Goal: Ask a question

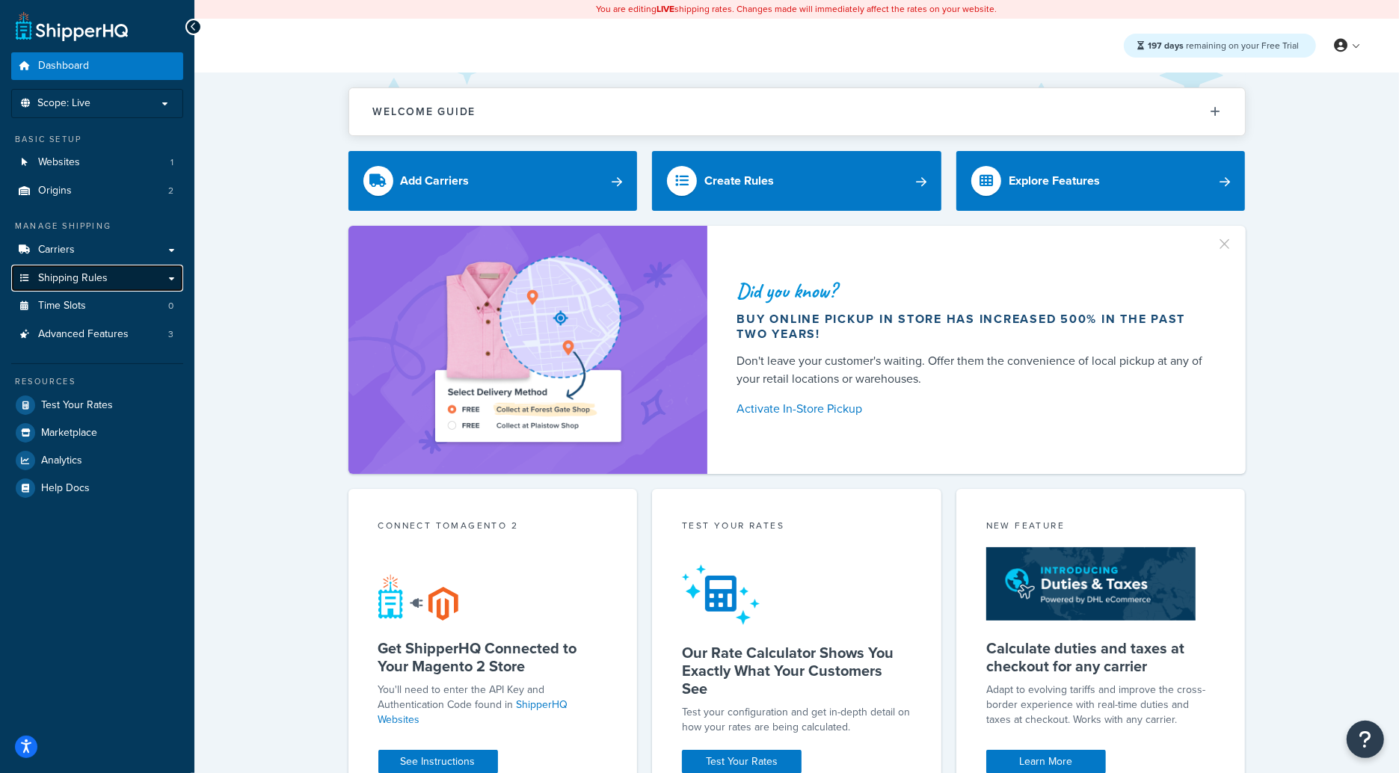
click at [111, 276] on link "Shipping Rules" at bounding box center [97, 279] width 172 height 28
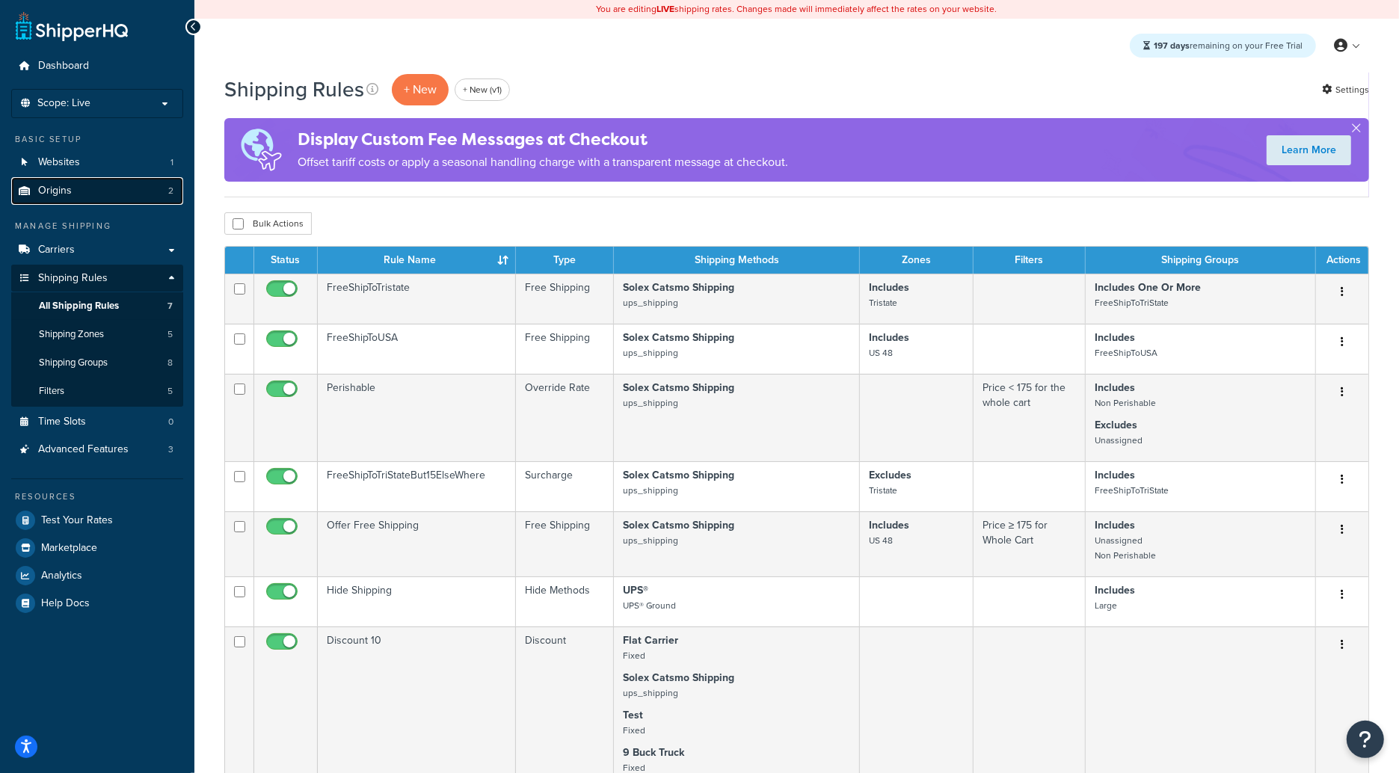
click at [165, 188] on link "Origins 2" at bounding box center [97, 191] width 172 height 28
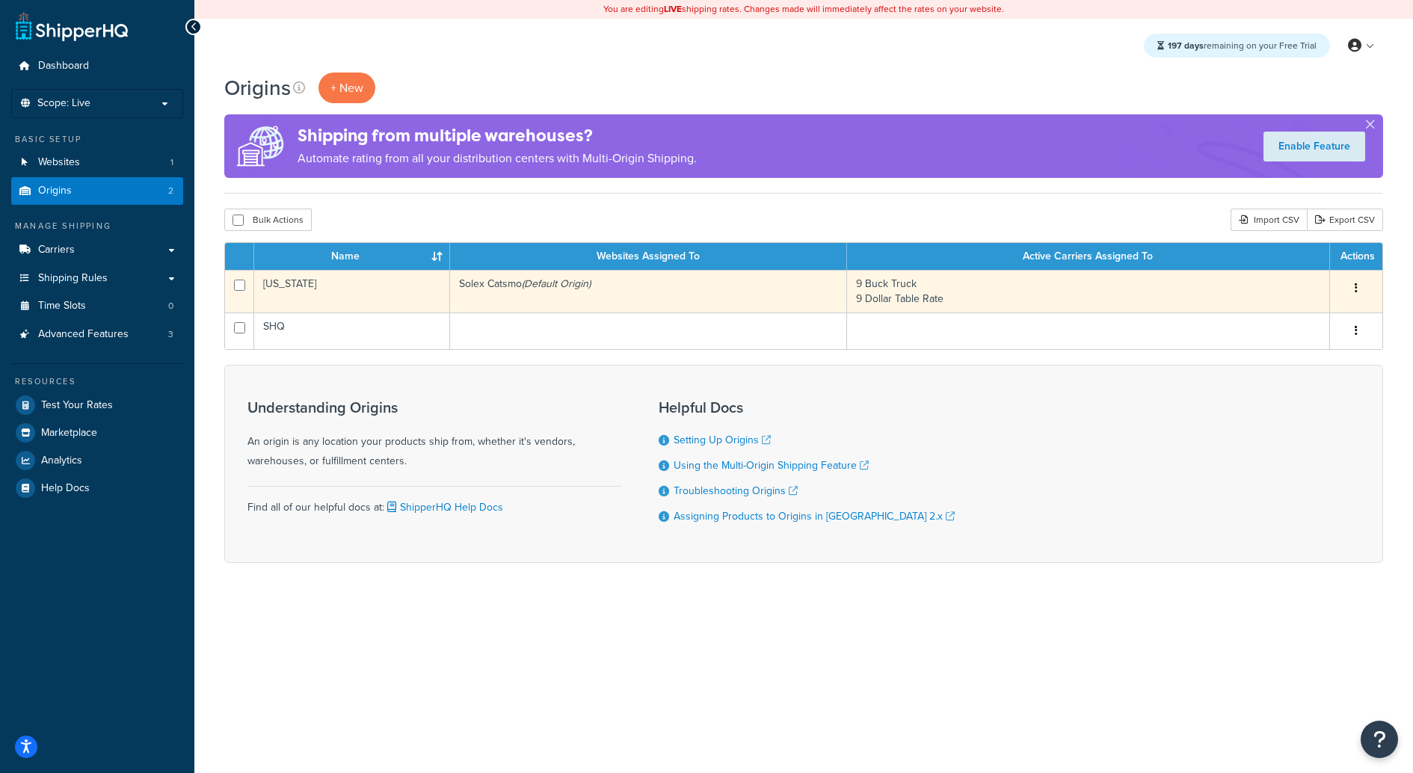
click at [393, 294] on td "[US_STATE]" at bounding box center [352, 291] width 196 height 43
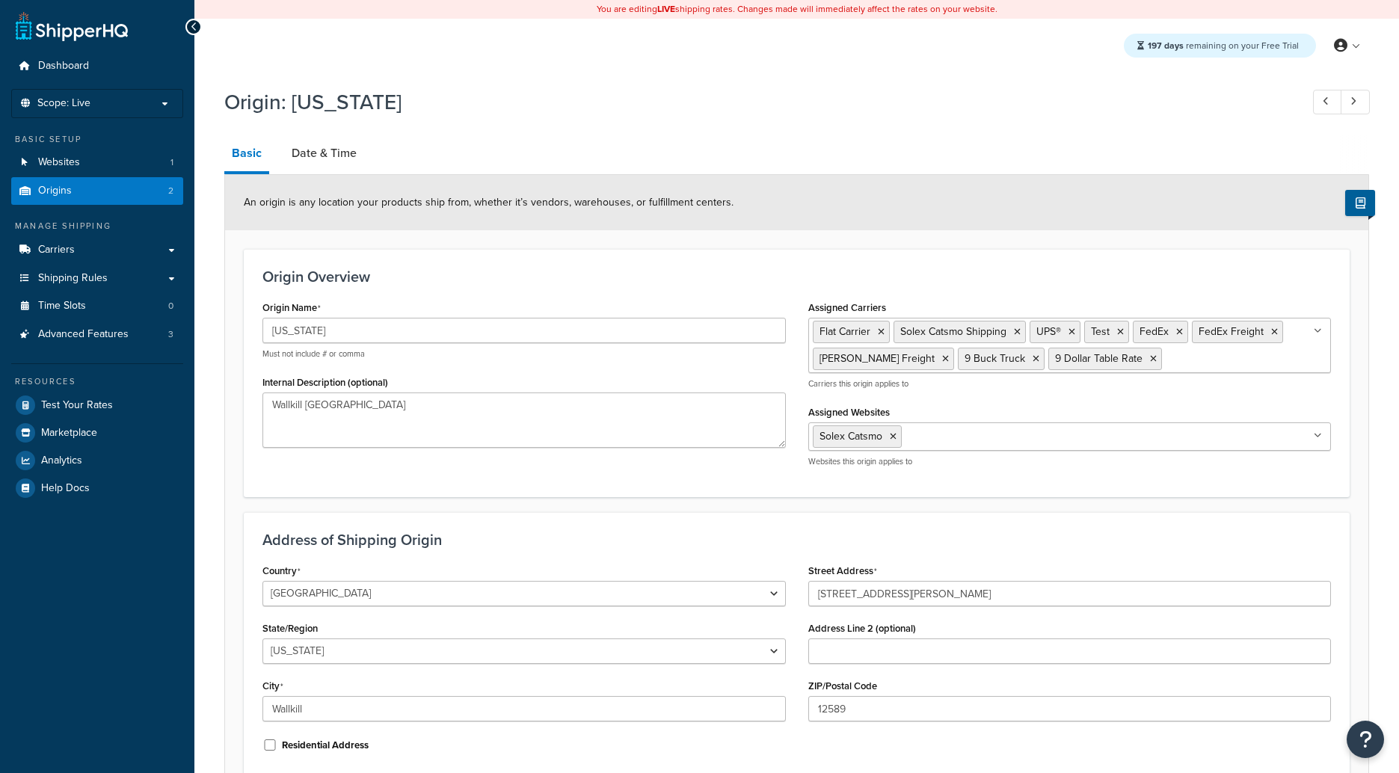
select select "32"
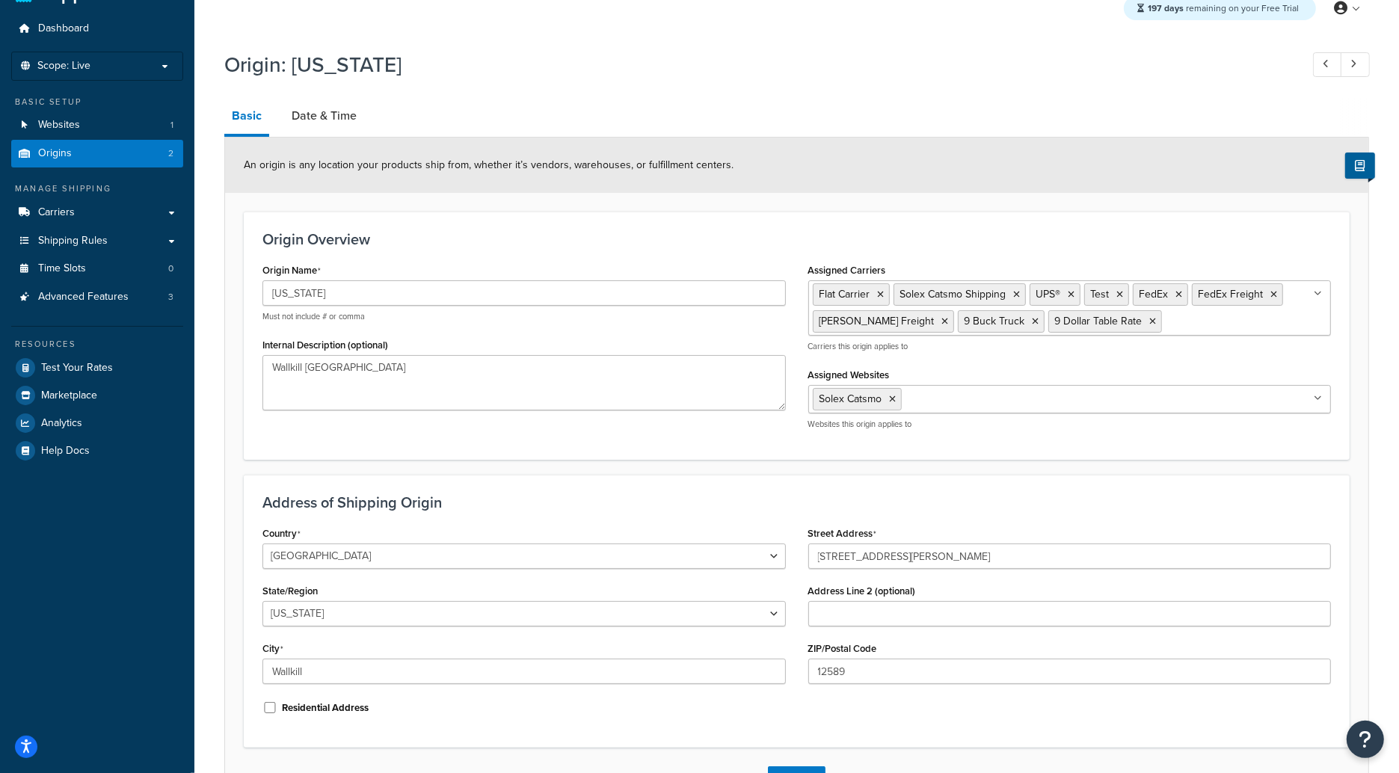
scroll to position [13, 0]
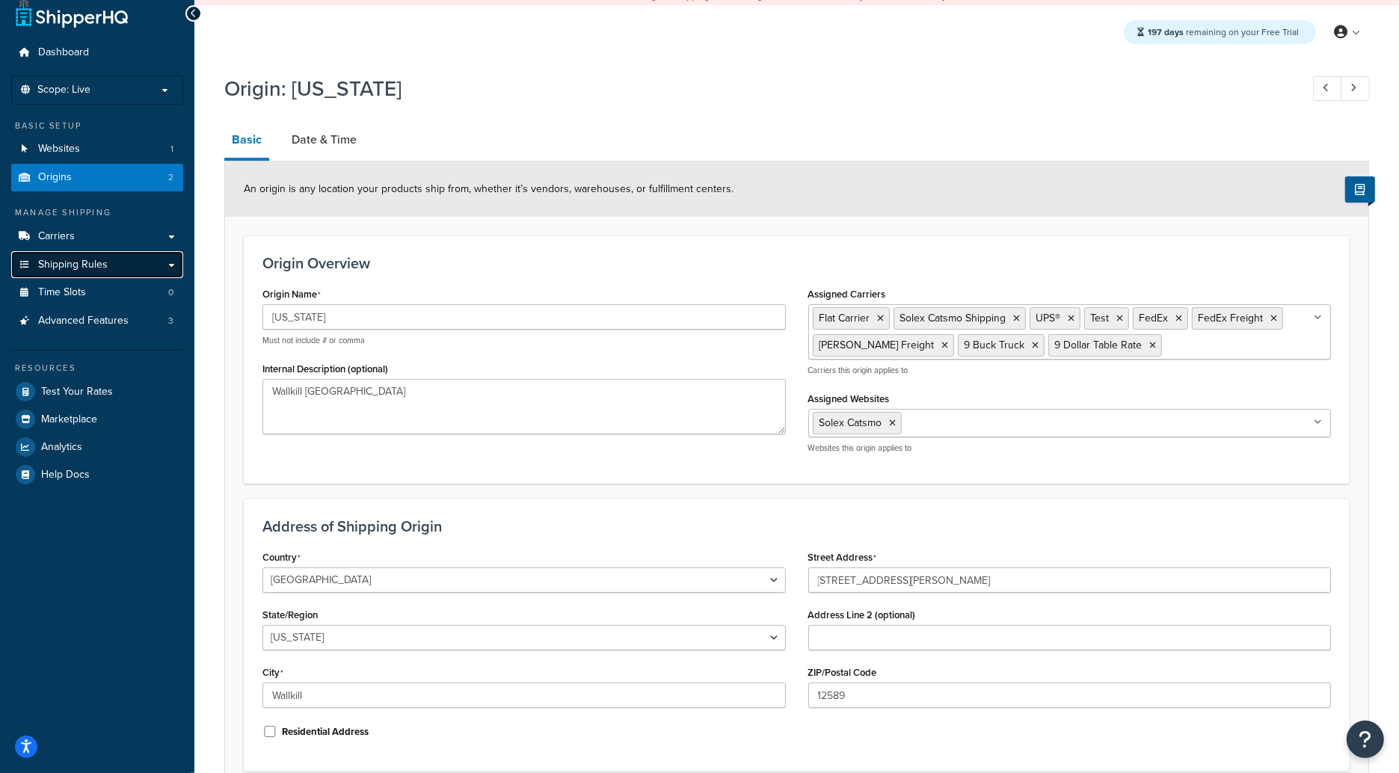
click at [82, 265] on span "Shipping Rules" at bounding box center [73, 265] width 70 height 13
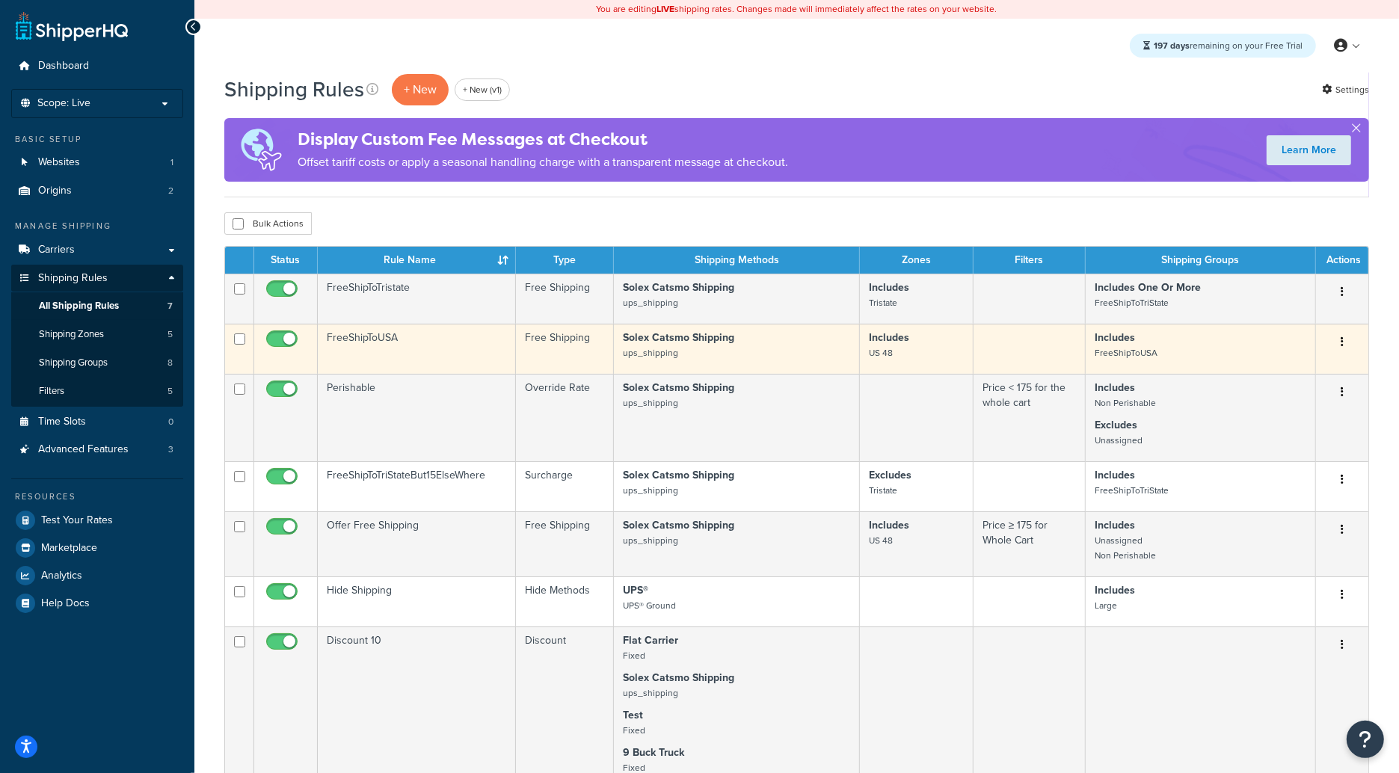
click at [427, 344] on td "FreeShipToUSA" at bounding box center [417, 349] width 198 height 50
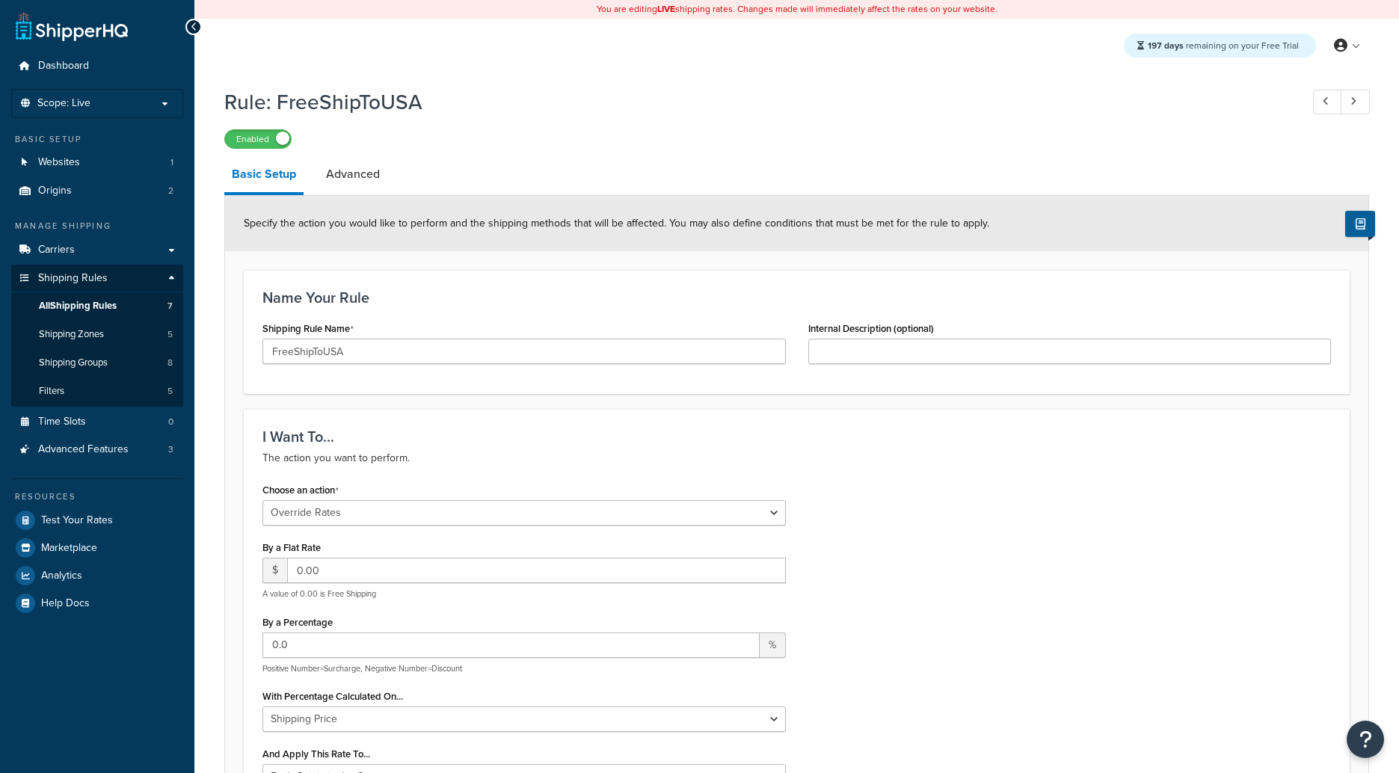
select select "OVERRIDE"
select select "LOCATION"
click at [60, 357] on span "Shipping Groups" at bounding box center [73, 363] width 69 height 13
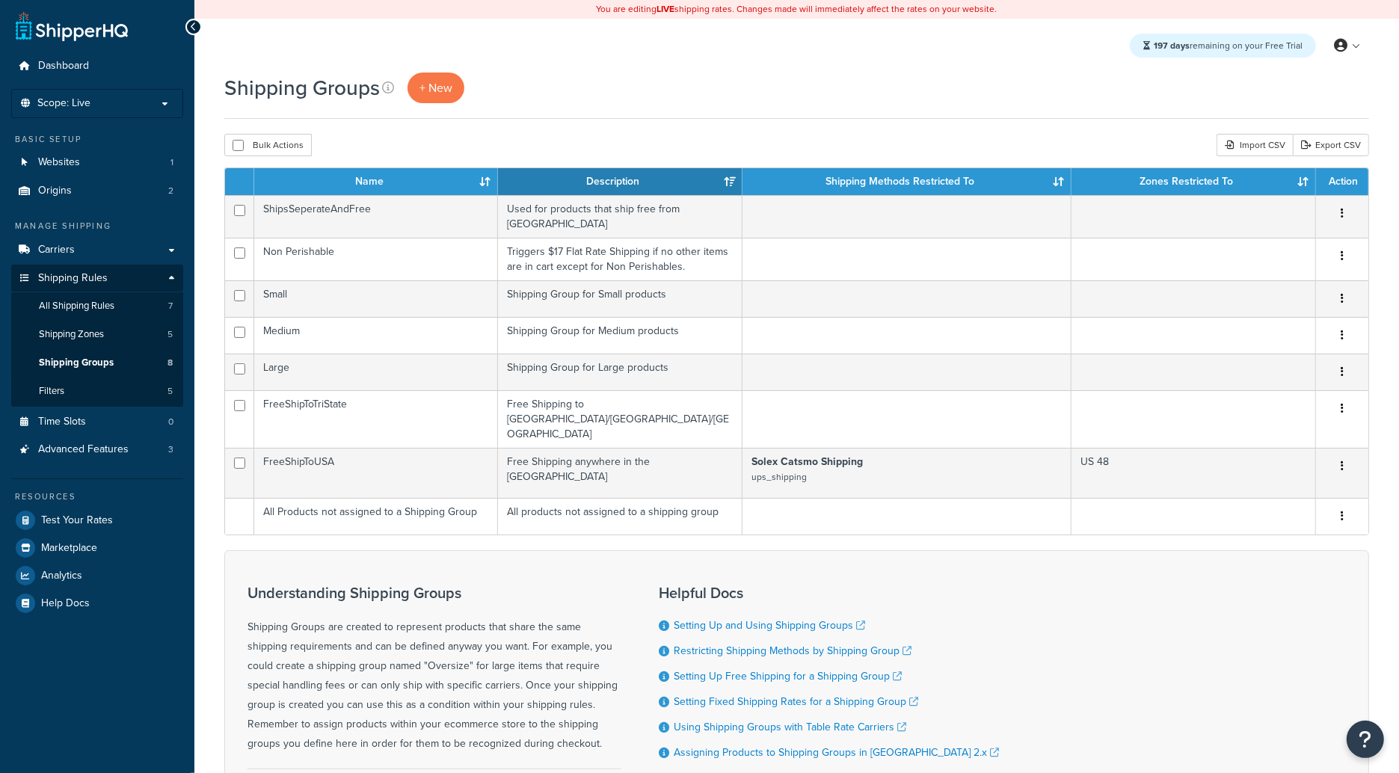
click at [132, 357] on link "Shipping Groups 8" at bounding box center [97, 363] width 172 height 28
click at [1363, 732] on icon "Open Resource Center" at bounding box center [1366, 739] width 14 height 21
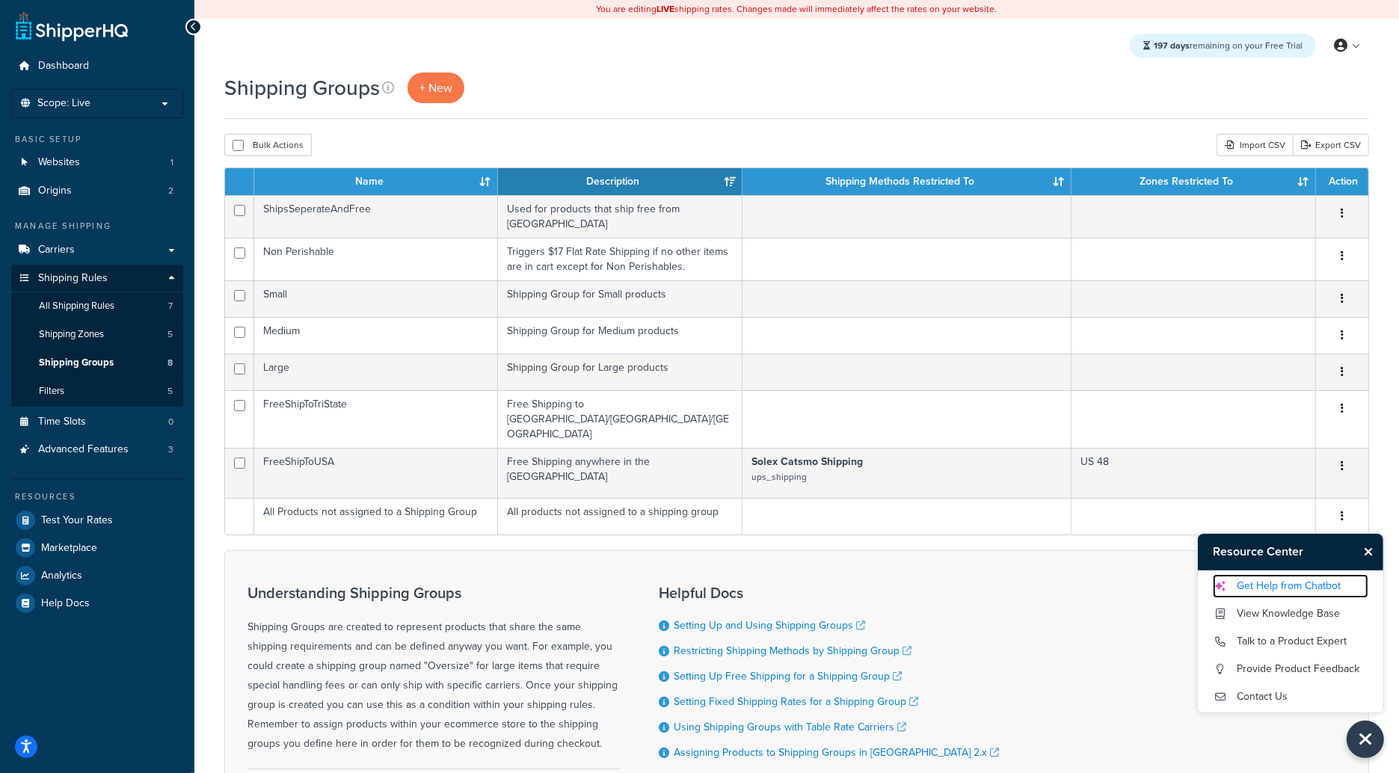
click at [1291, 588] on link "Get Help from Chatbot" at bounding box center [1291, 586] width 156 height 24
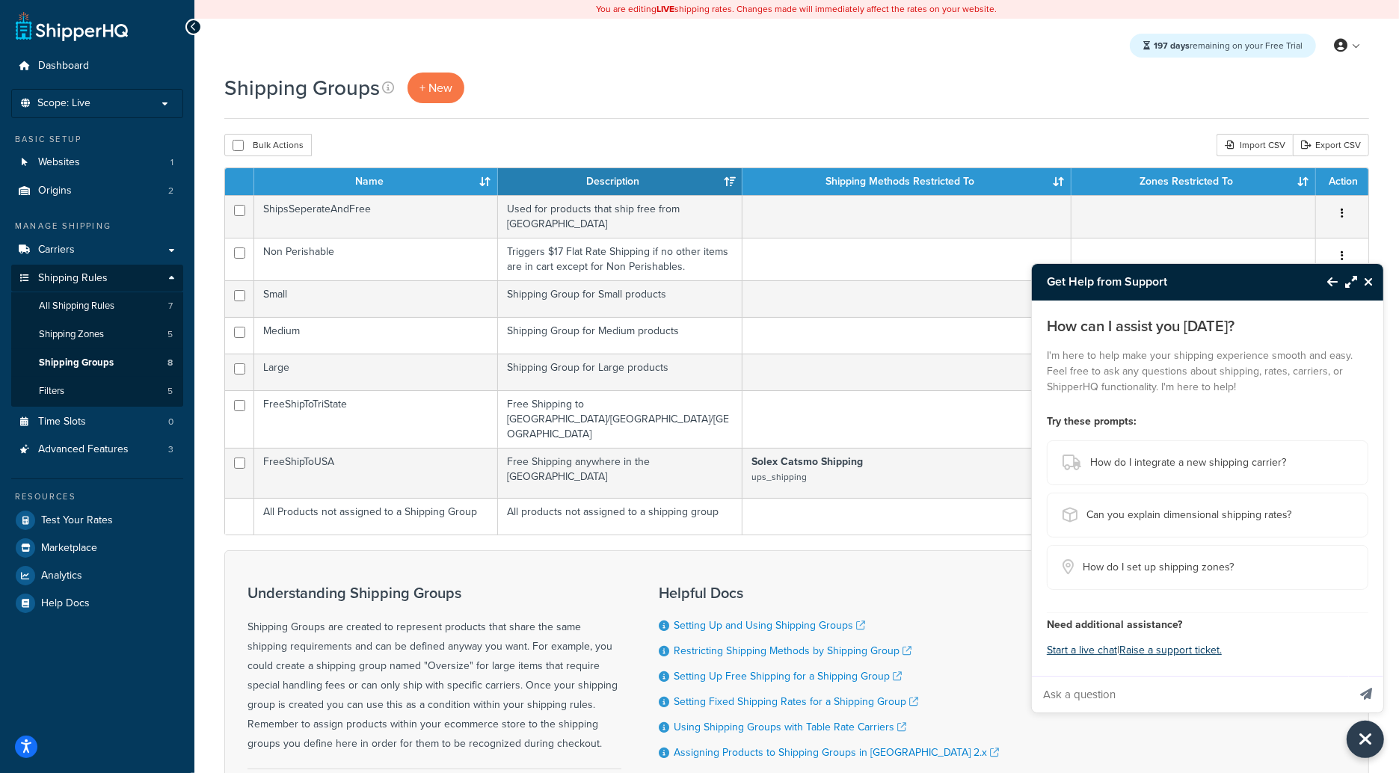
click at [1094, 687] on input "Ask a question" at bounding box center [1190, 695] width 316 height 36
type input "Does ShipperHQ support Delivery Date and Time for DHL?"
click at [1349, 676] on button "Send message" at bounding box center [1366, 694] width 34 height 37
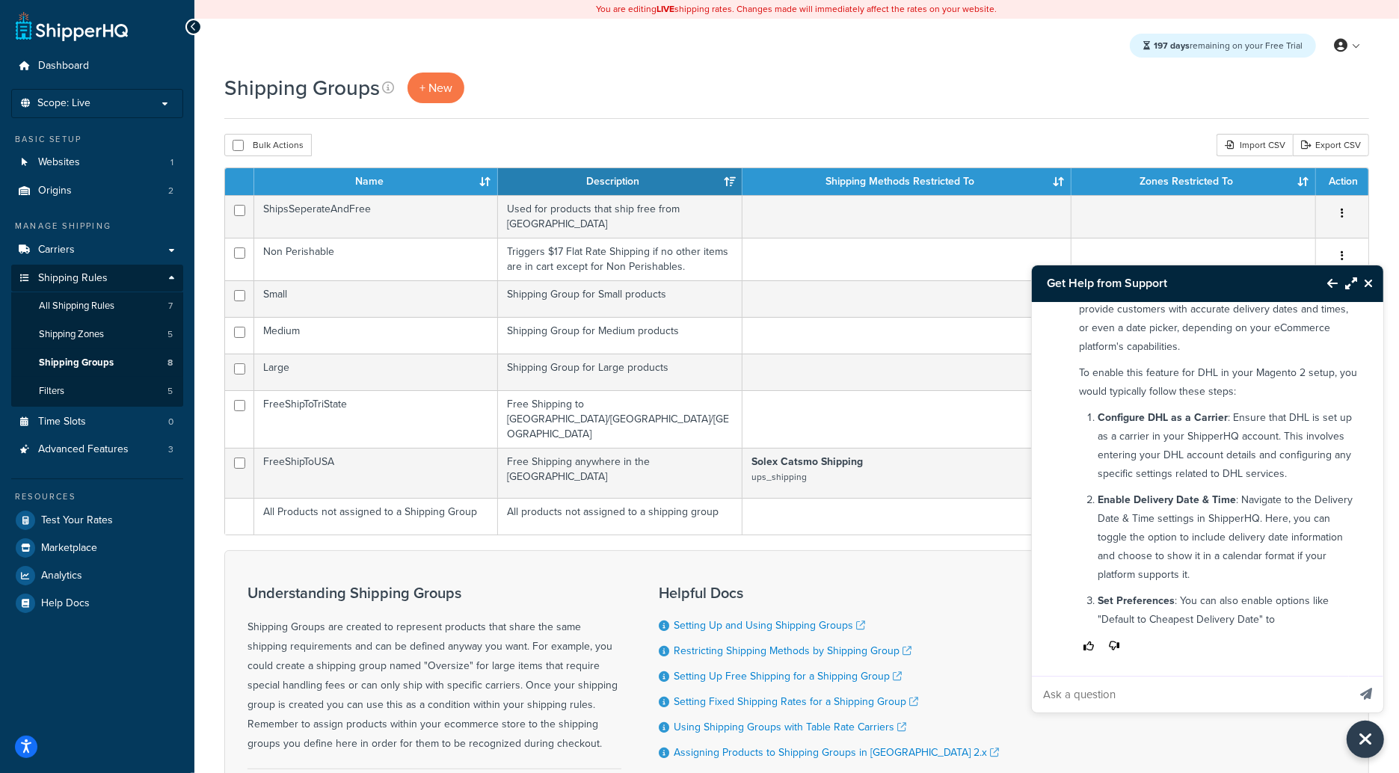
click at [1345, 285] on button "Maximize Resource Center" at bounding box center [1347, 283] width 19 height 34
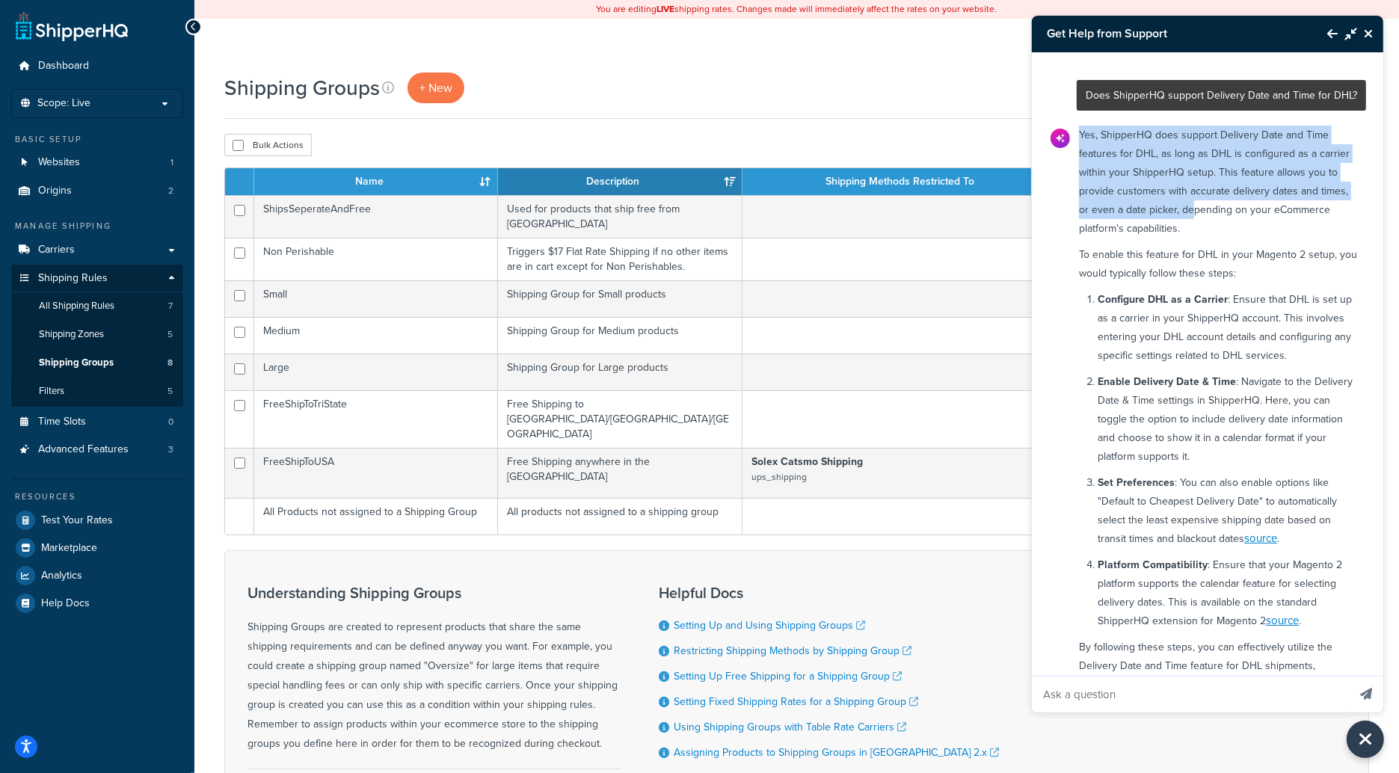
drag, startPoint x: 1102, startPoint y: 141, endPoint x: 1241, endPoint y: 207, distance: 153.9
click at [1241, 207] on p "Yes, ShipperHQ does support Delivery Date and Time features for DHL, as long as…" at bounding box center [1218, 182] width 278 height 112
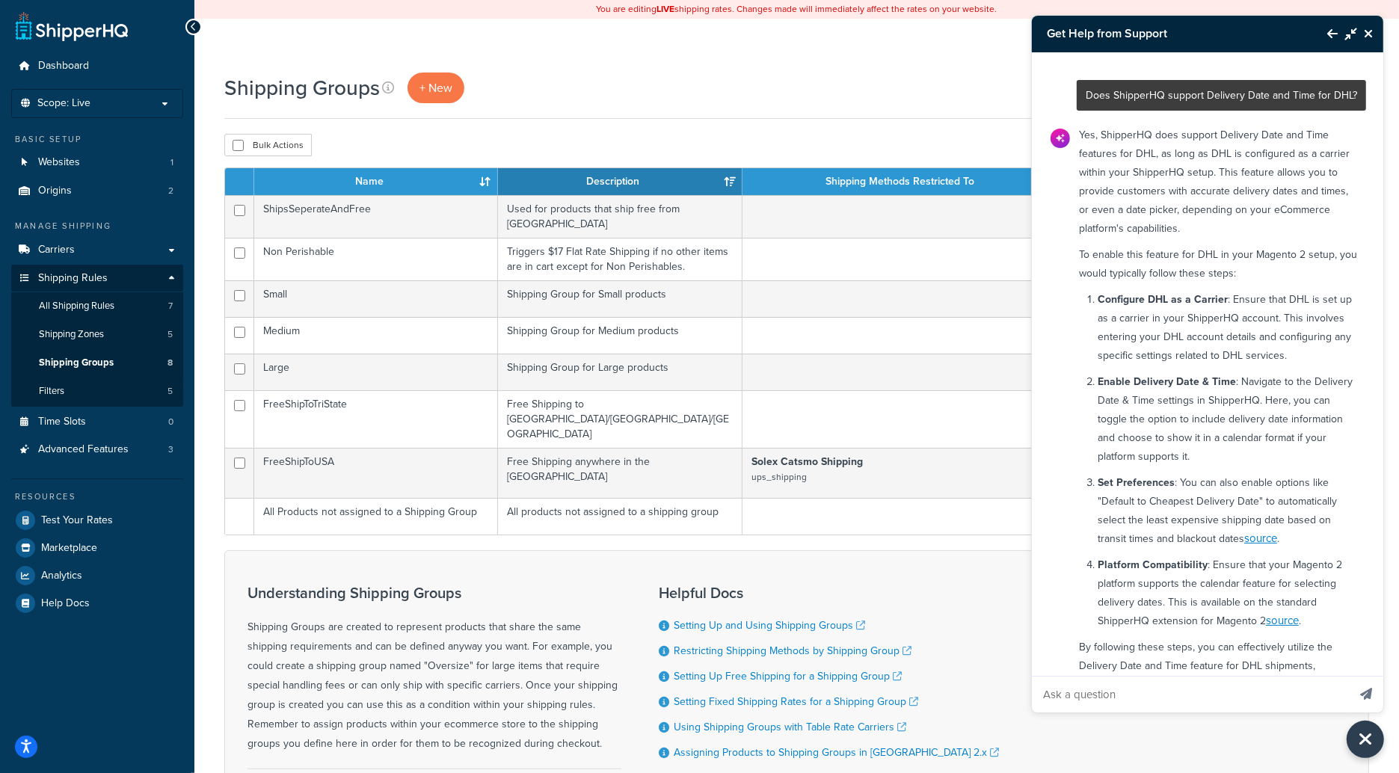
click at [1179, 693] on input "Ask a question" at bounding box center [1190, 695] width 316 height 36
type input "What carriers do support delivery date and time?"
click at [1349, 676] on button "Send message" at bounding box center [1366, 694] width 34 height 37
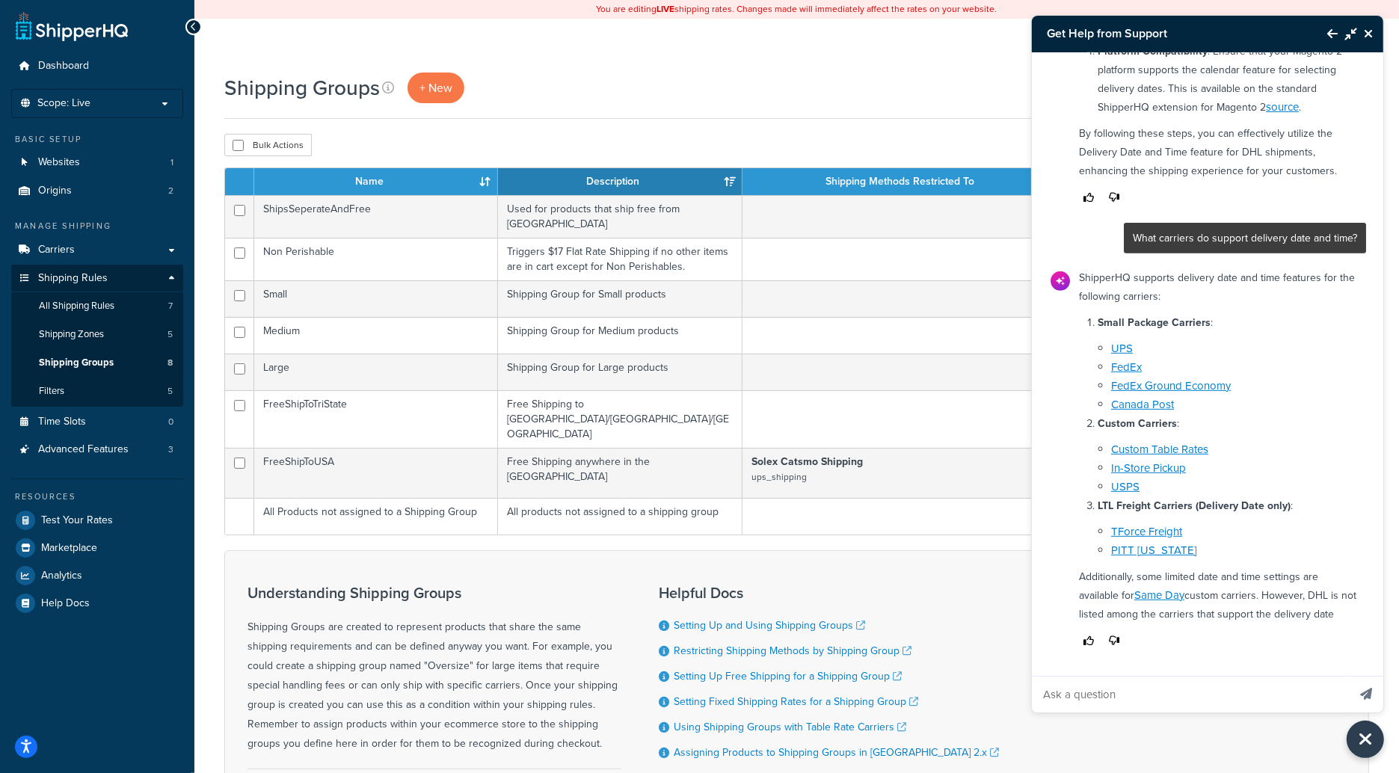
scroll to position [559, 0]
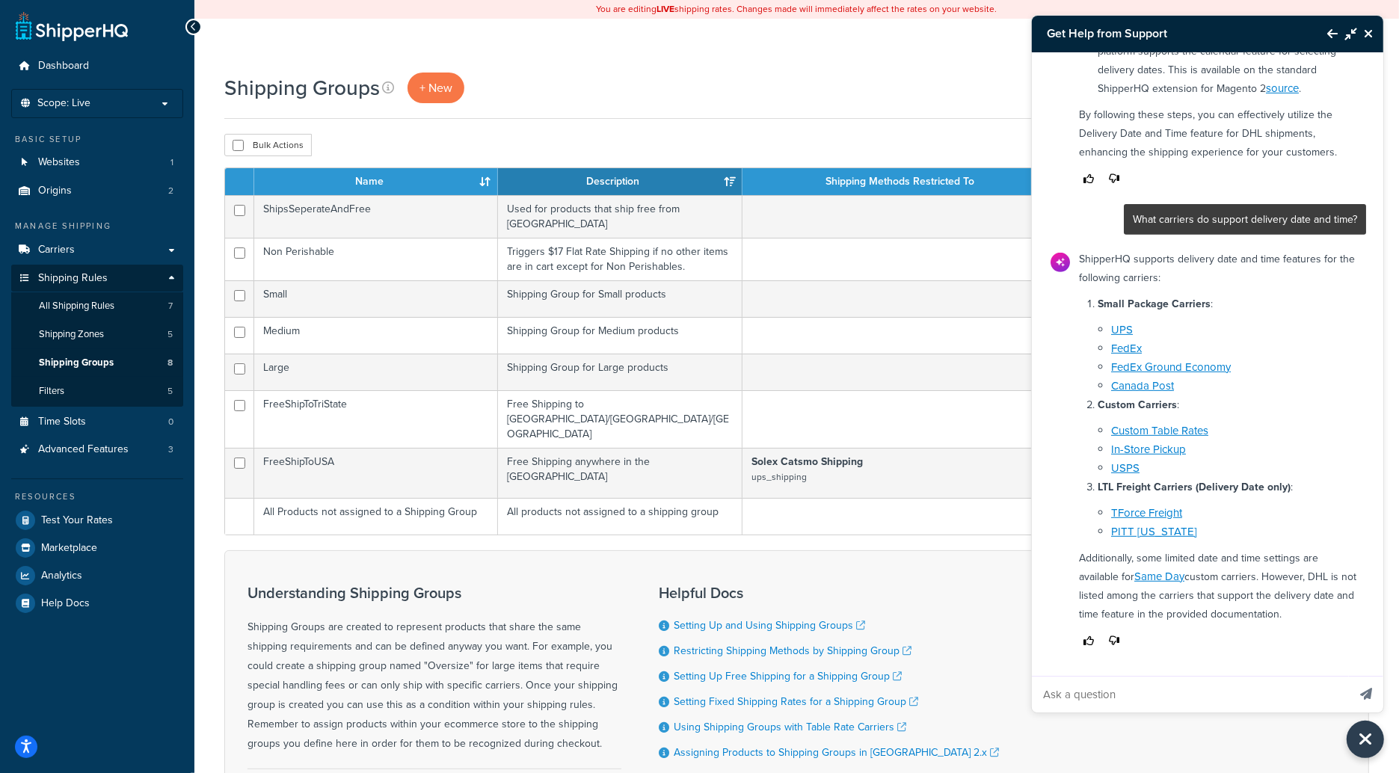
click at [1287, 702] on input "Ask a question" at bounding box center [1190, 695] width 316 height 36
type input "So do you support DHL for delivery date and time?"
click at [1349, 676] on button "Send message" at bounding box center [1366, 694] width 34 height 37
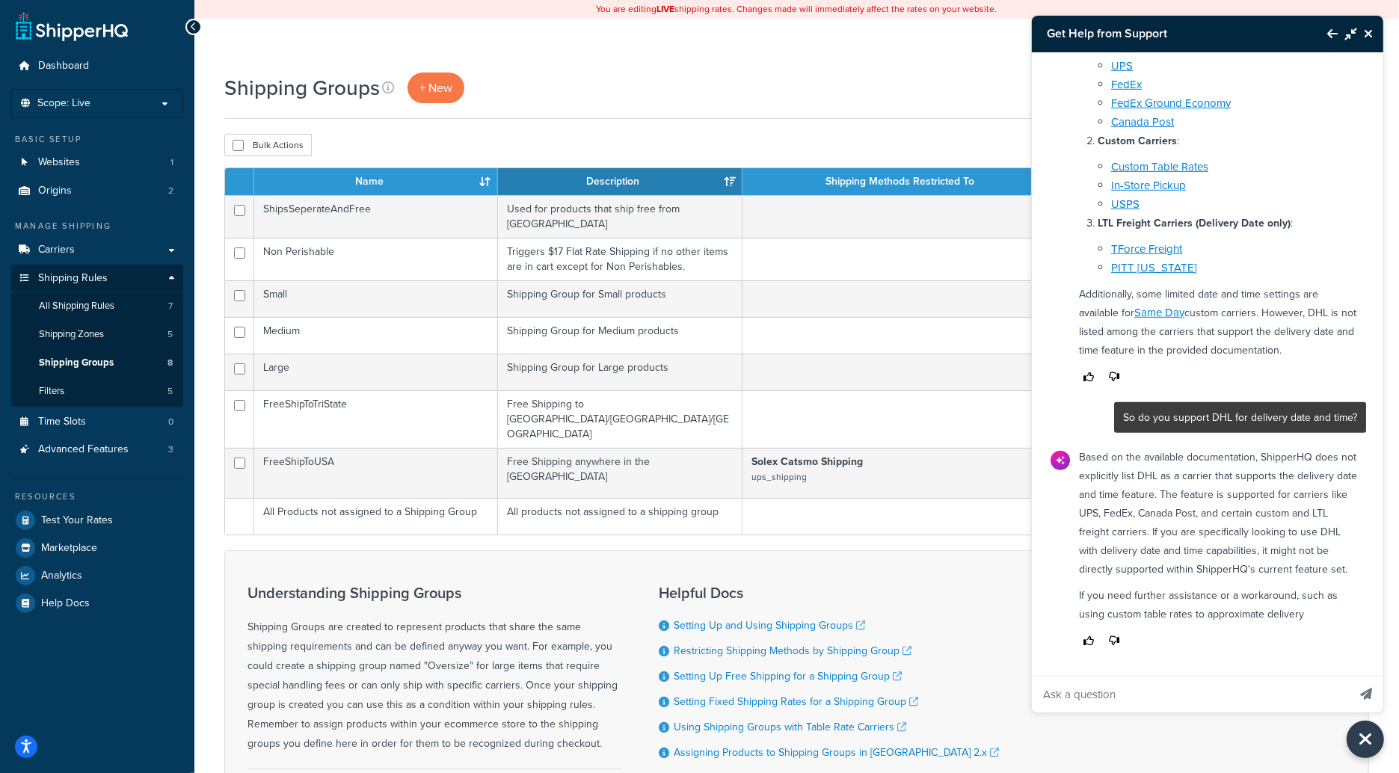
scroll to position [860, 0]
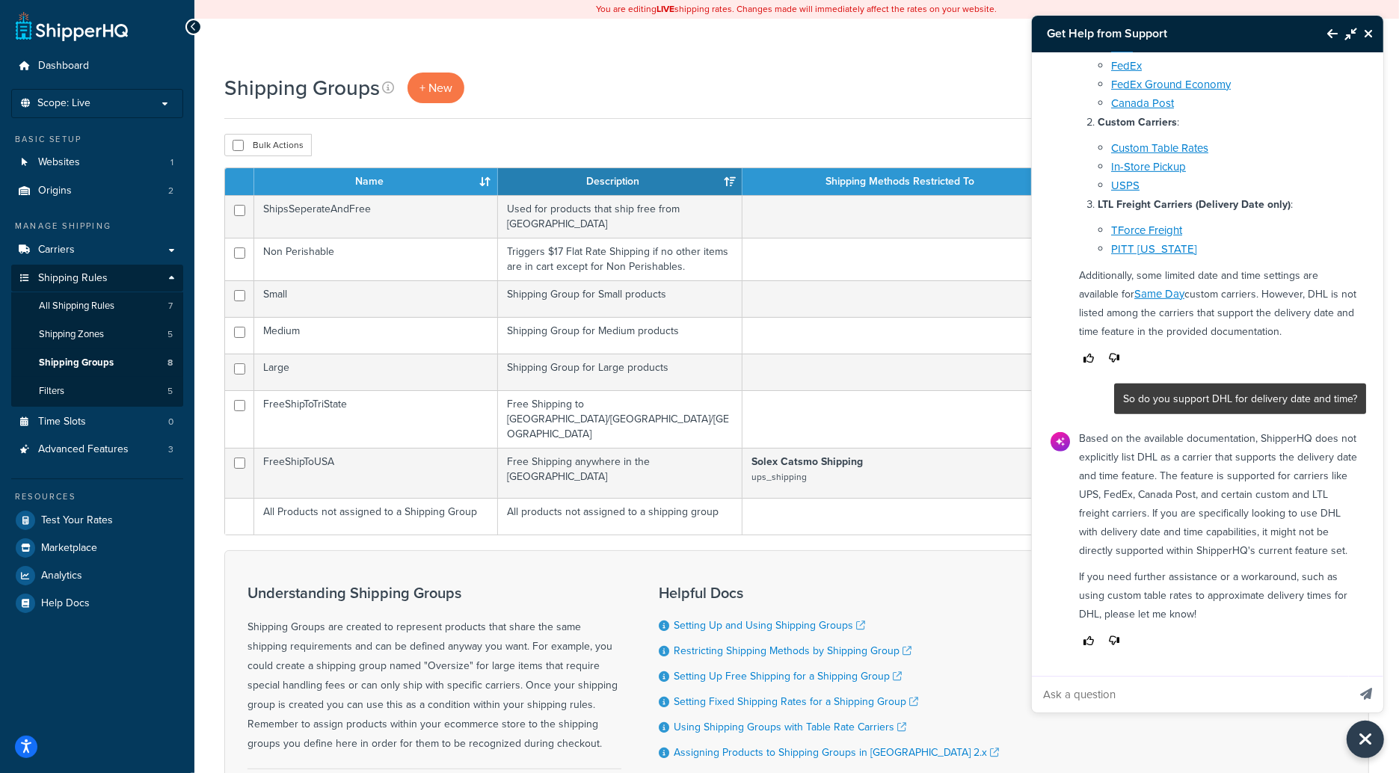
click at [1327, 37] on icon "Back to Resource Center" at bounding box center [1332, 34] width 10 height 12
